Goal: Task Accomplishment & Management: Complete application form

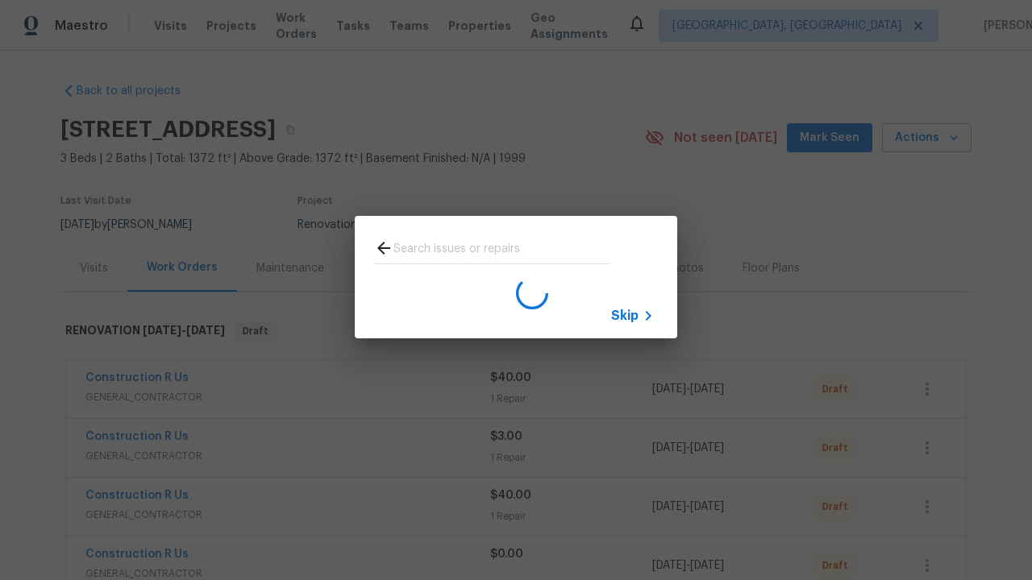
click at [625, 315] on span "Skip" at bounding box center [624, 316] width 27 height 16
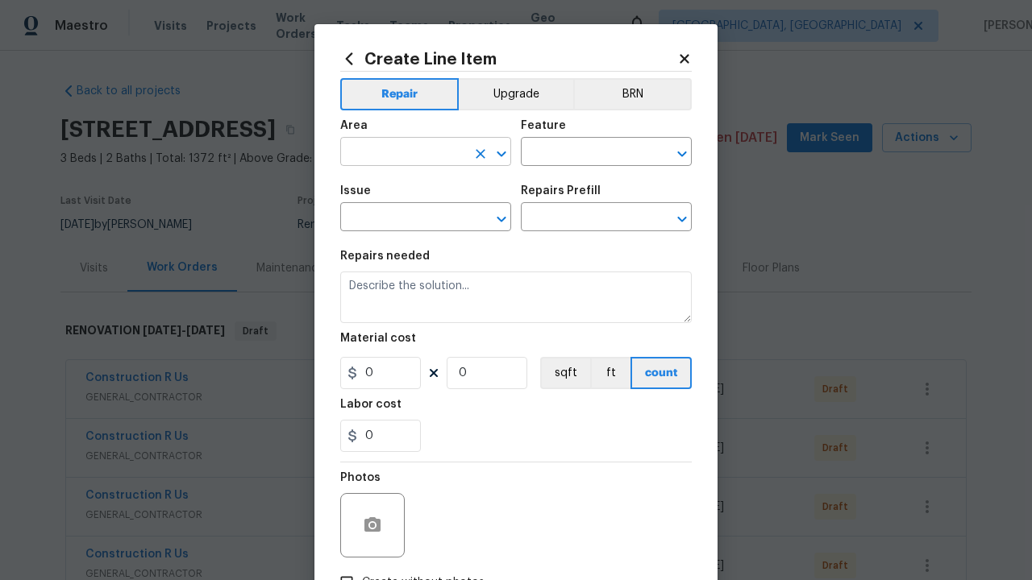
click at [403, 153] on input "text" at bounding box center [403, 153] width 126 height 25
type input "Bedroom"
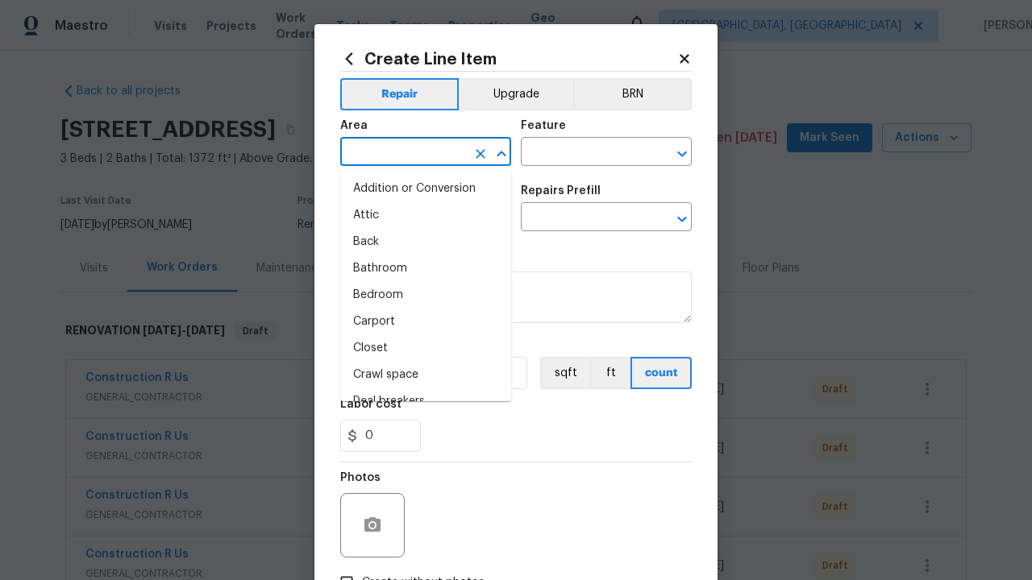
click at [426, 295] on li "Bedroom" at bounding box center [425, 295] width 171 height 27
type input "Bedroom"
click at [584, 153] on input "text" at bounding box center [584, 153] width 126 height 25
type input "Flooring"
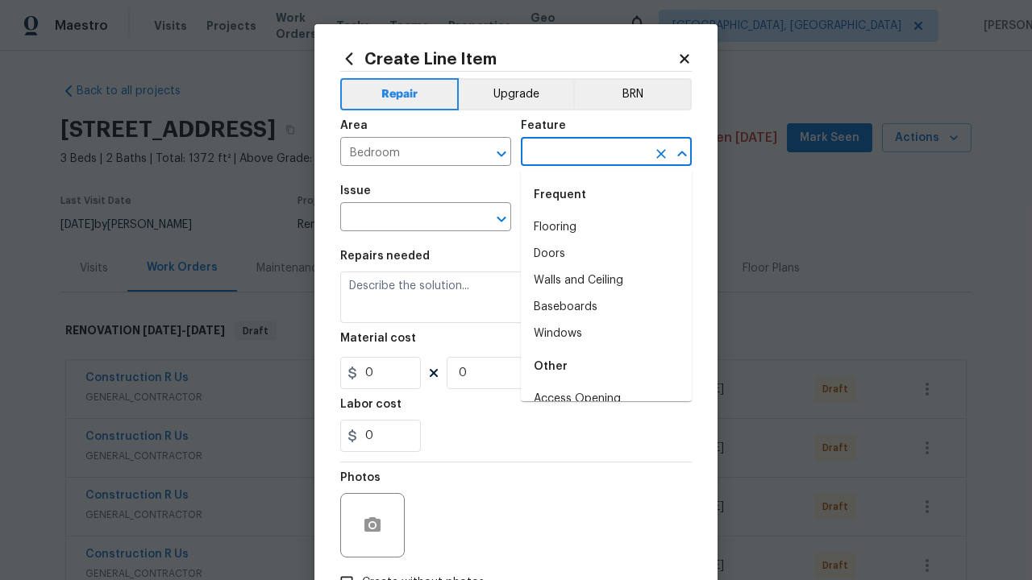
click at [606, 227] on li "Flooring" at bounding box center [606, 227] width 171 height 27
type input "Flooring"
click at [403, 218] on input "text" at bounding box center [403, 218] width 126 height 25
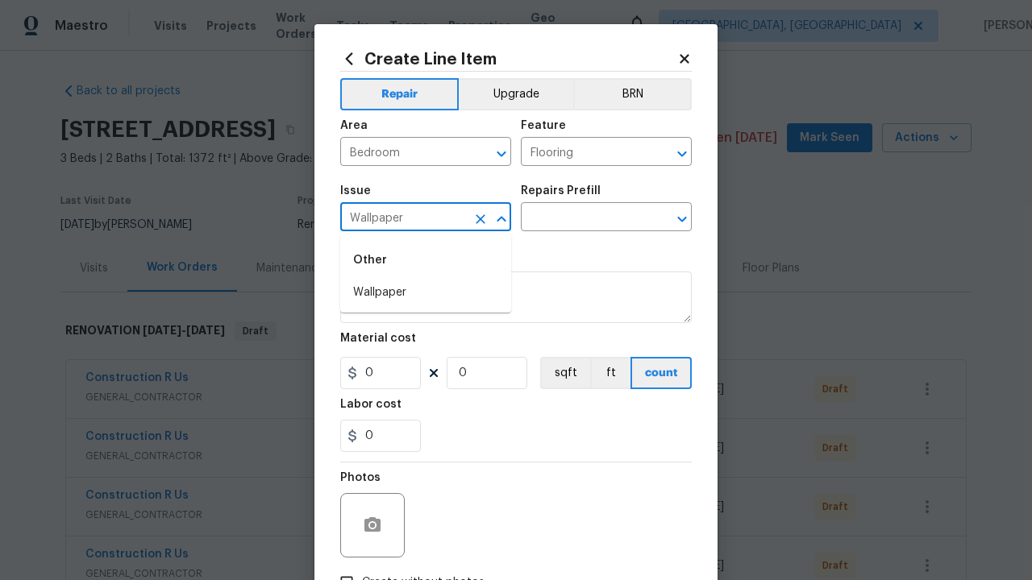
click at [426, 293] on li "Wallpaper" at bounding box center [425, 293] width 171 height 27
type input "Wallpaper"
click at [584, 218] on input "text" at bounding box center [584, 218] width 126 height 25
type input "Remove"
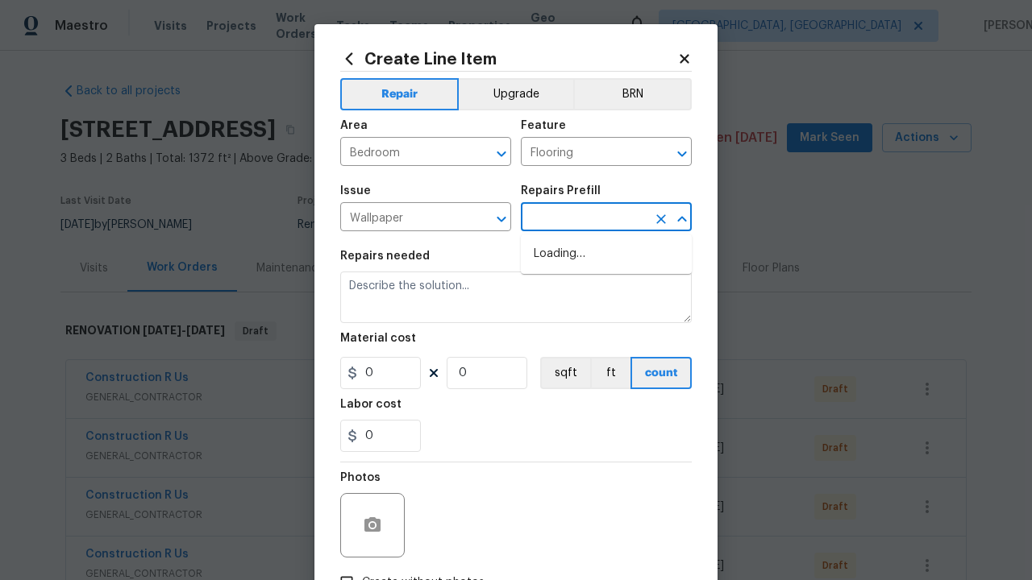
type input "Walls and Ceiling"
type input "Remove decals $20.00"
type textarea "Remove decals from door/wall/ceiling"
type input "20"
type input "1"
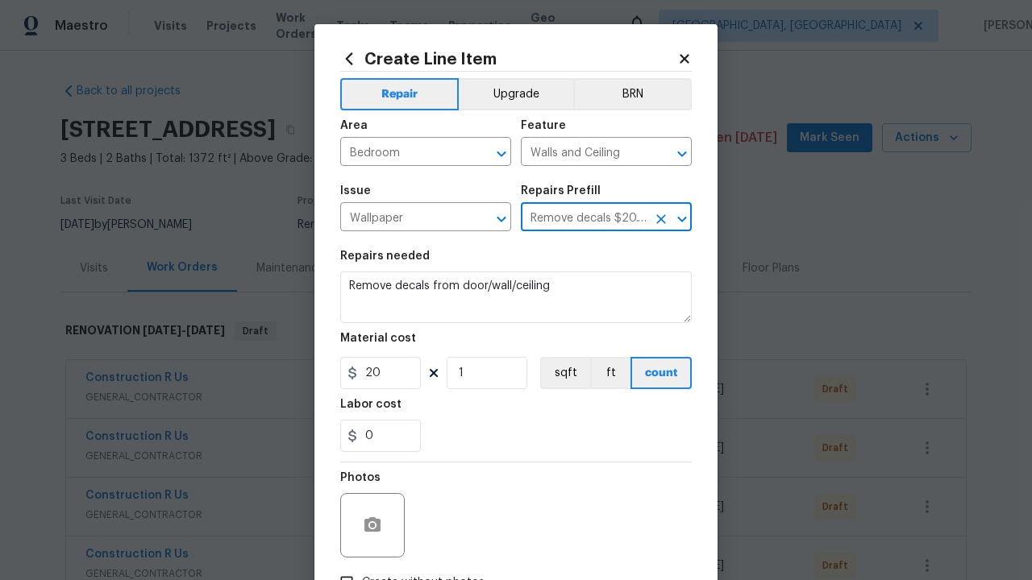
type input "Remove decals $20.00"
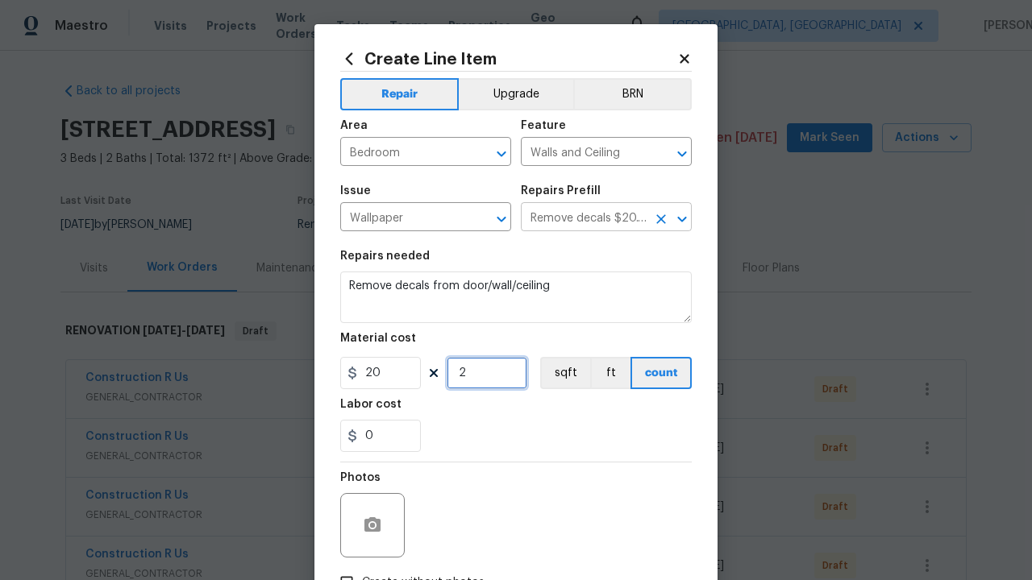
type input "2"
click at [563, 373] on button "sqft" at bounding box center [565, 373] width 50 height 32
click at [347, 567] on input "Create without photos" at bounding box center [346, 582] width 31 height 31
checkbox input "true"
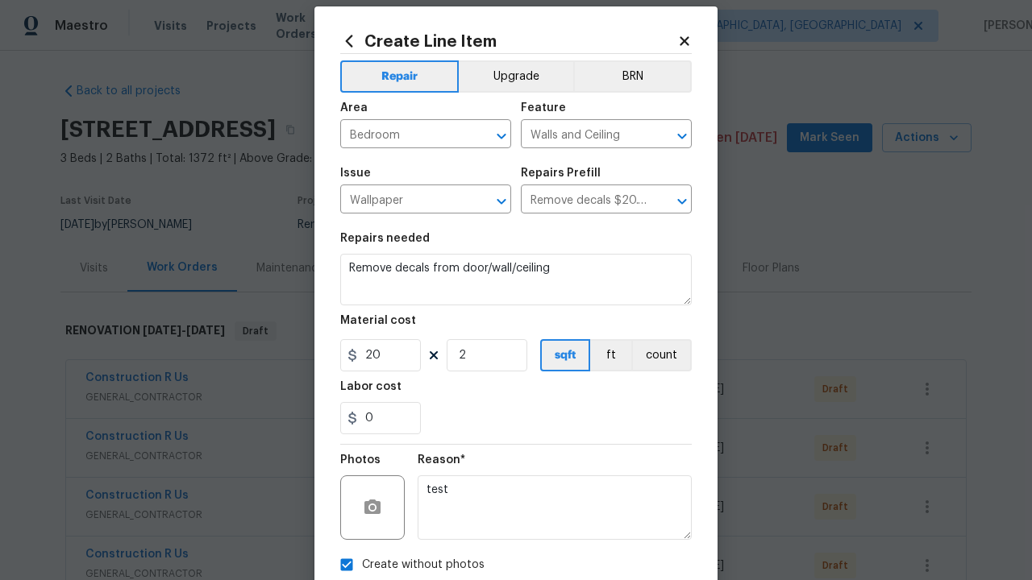
type textarea "test"
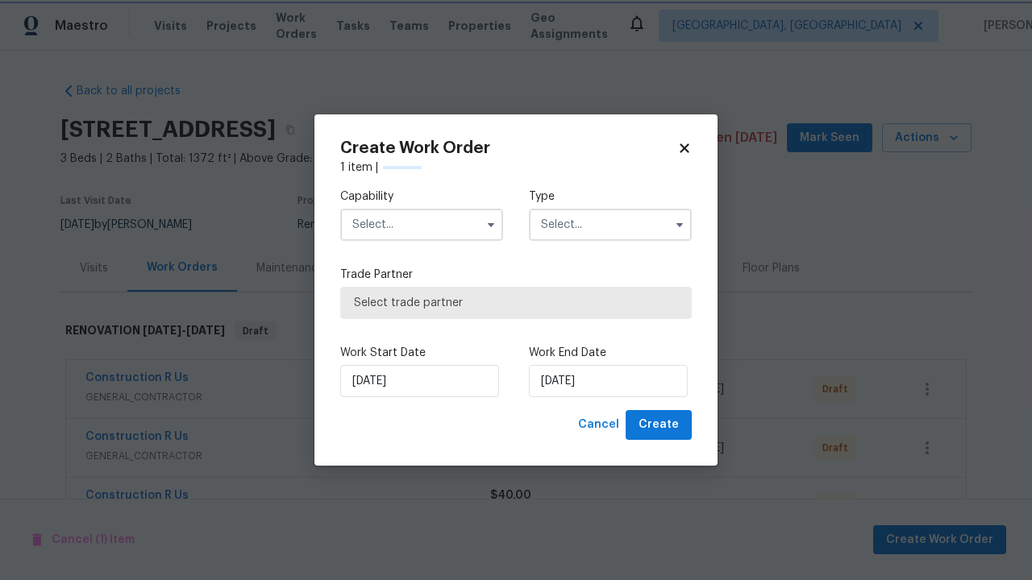
scroll to position [2175, 0]
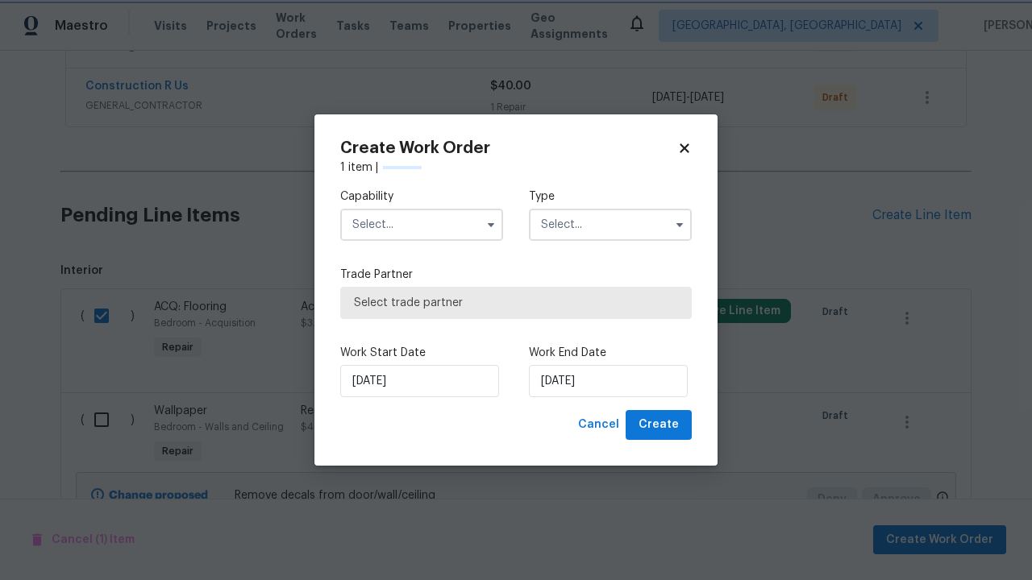
click at [422, 225] on input "text" at bounding box center [421, 225] width 163 height 32
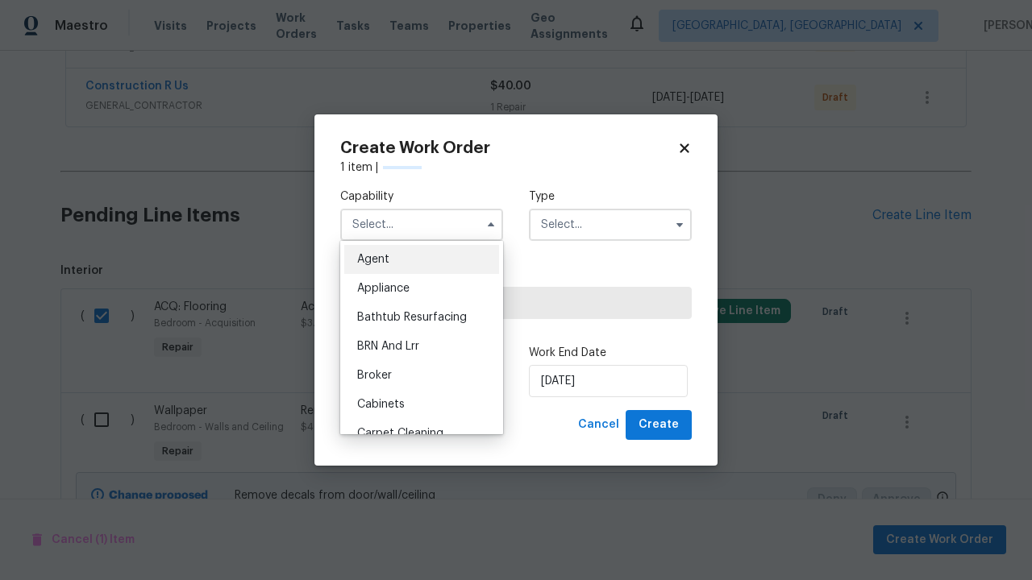
type input "General Contractor"
click at [610, 225] on input "text" at bounding box center [610, 225] width 163 height 32
type input "Renovation"
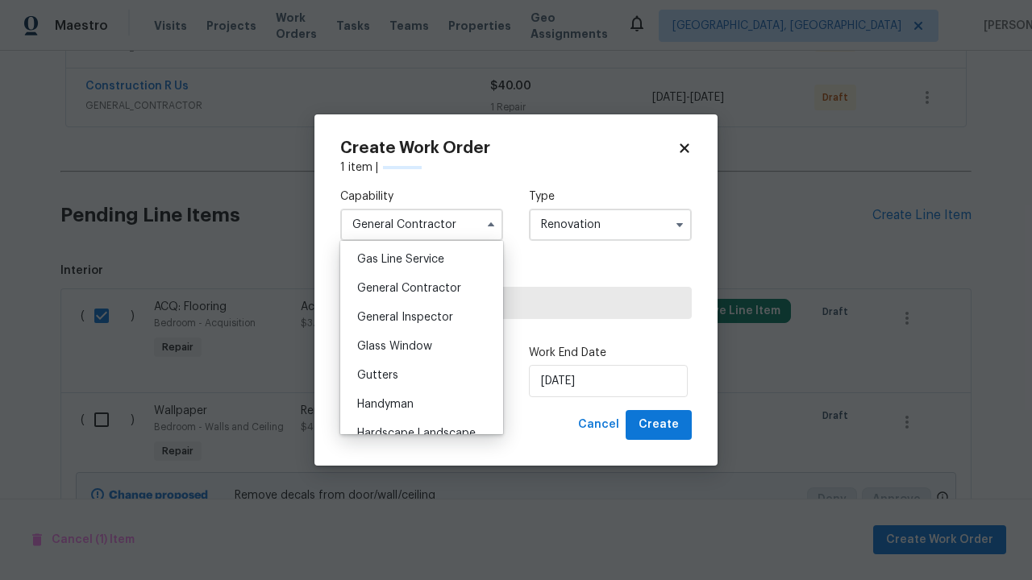
click at [504, 303] on span "Select trade partner" at bounding box center [516, 303] width 324 height 16
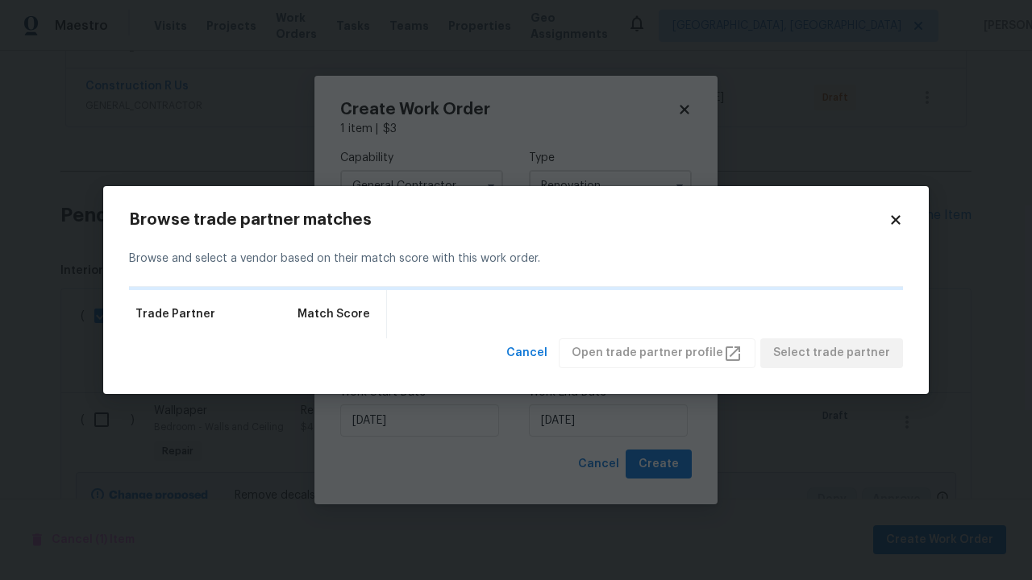
click at [836, 364] on span "Select trade partner" at bounding box center [831, 353] width 117 height 20
click at [660, 464] on span "Create" at bounding box center [658, 465] width 40 height 20
